Goal: Task Accomplishment & Management: Manage account settings

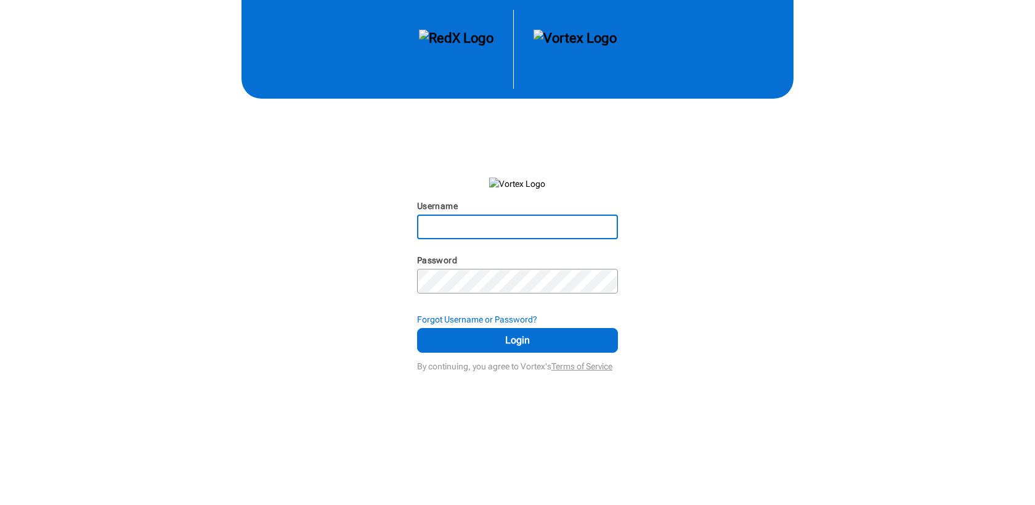
click at [559, 235] on input "Username" at bounding box center [517, 227] width 198 height 22
type input "[EMAIL_ADDRESS][DOMAIN_NAME]"
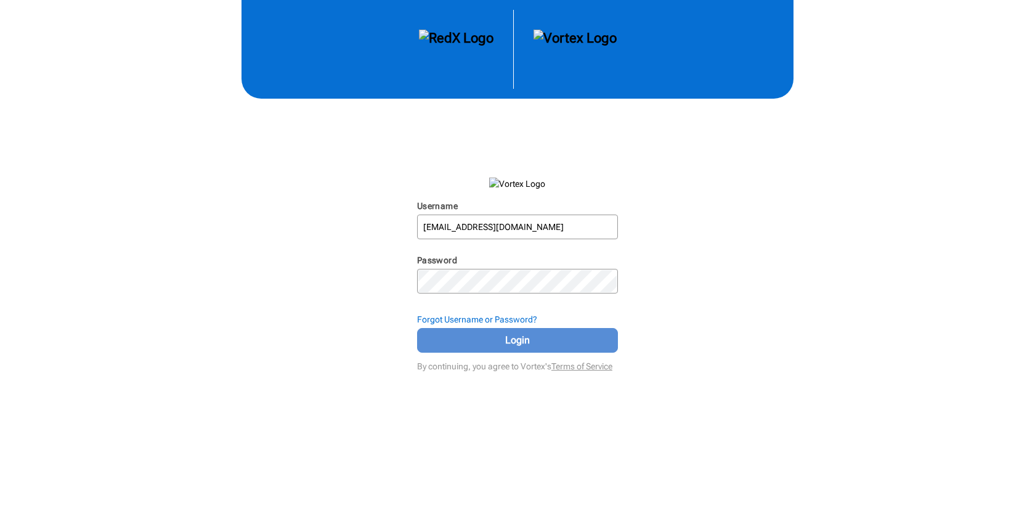
click at [542, 330] on button "Login" at bounding box center [517, 340] width 201 height 25
click at [530, 339] on span "Login" at bounding box center [517, 340] width 170 height 15
